Goal: Check status

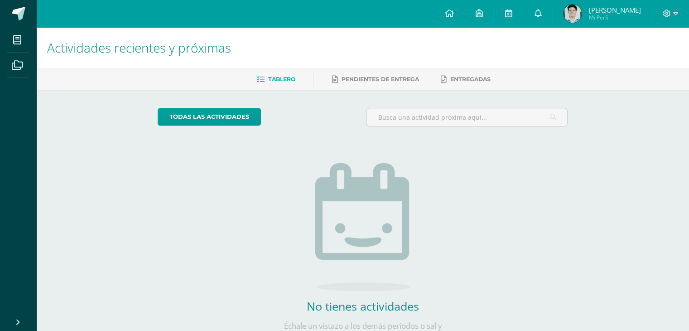
click at [605, 11] on span "[PERSON_NAME]" at bounding box center [614, 9] width 52 height 9
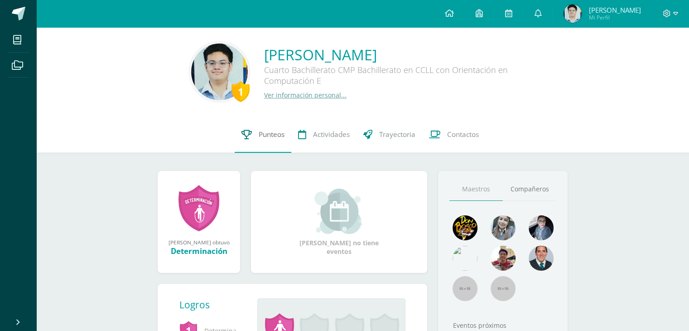
click at [237, 136] on link "Punteos" at bounding box center [263, 134] width 57 height 36
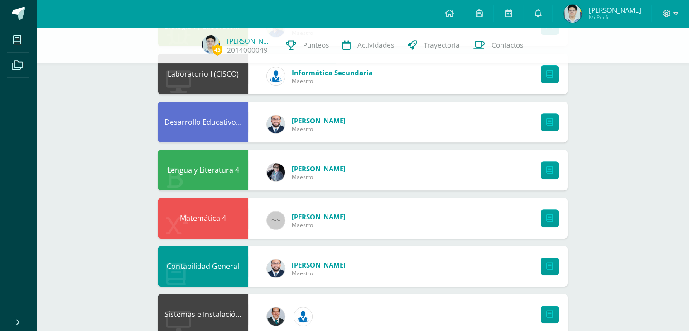
scroll to position [362, 0]
